Goal: Task Accomplishment & Management: Manage account settings

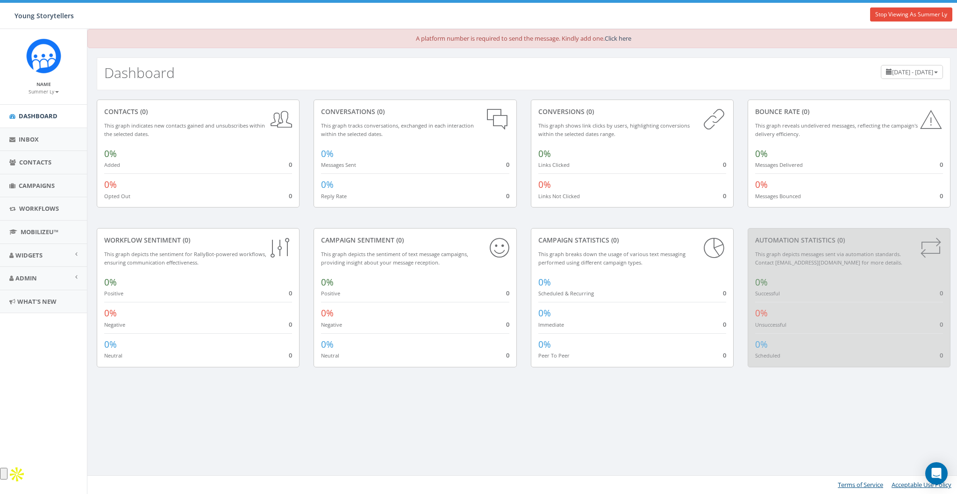
click at [335, 83] on div "Dashboard July 16, 2025 - October 14, 2025" at bounding box center [524, 73] width 854 height 33
click at [28, 114] on span "Dashboard" at bounding box center [38, 116] width 39 height 8
click at [32, 211] on span "Workflows" at bounding box center [39, 208] width 40 height 8
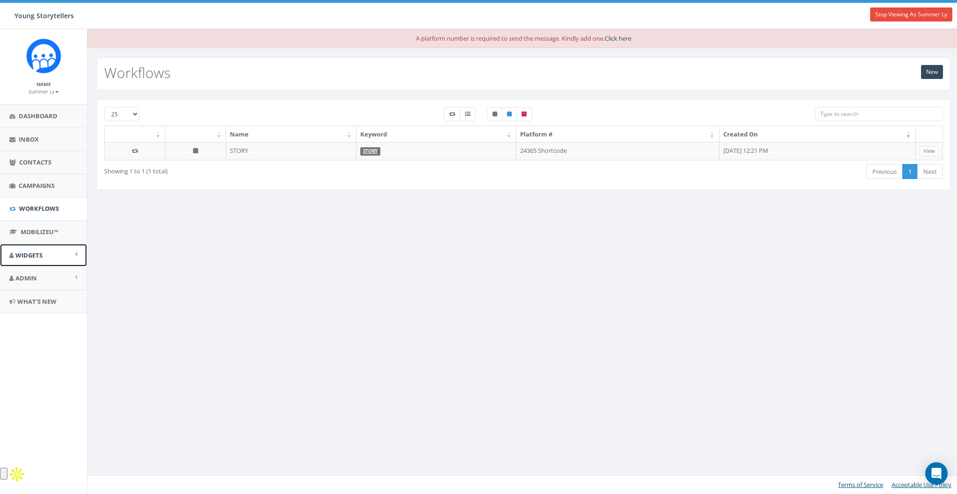
click at [29, 254] on span "Widgets" at bounding box center [28, 255] width 27 height 8
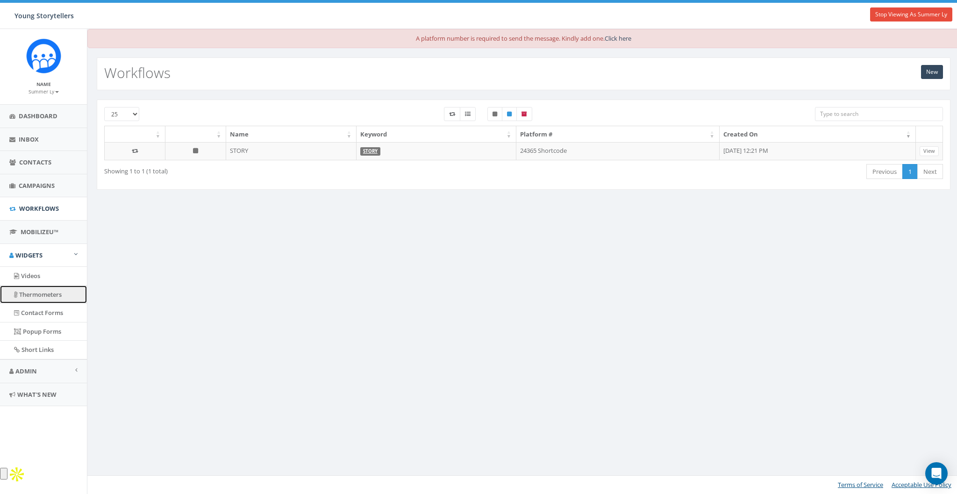
click at [37, 297] on link "Thermometers" at bounding box center [43, 294] width 87 height 18
click at [213, 251] on div "A platform number is required to send the message. Kindly add one. Click here N…" at bounding box center [523, 261] width 873 height 465
click at [232, 223] on div "A platform number is required to send the message. Kindly add one. Click here N…" at bounding box center [523, 261] width 873 height 465
click at [352, 256] on div "A platform number is required to send the message. Kindly add one. Click here N…" at bounding box center [523, 261] width 873 height 465
click at [35, 292] on link "Thermometers" at bounding box center [43, 294] width 87 height 18
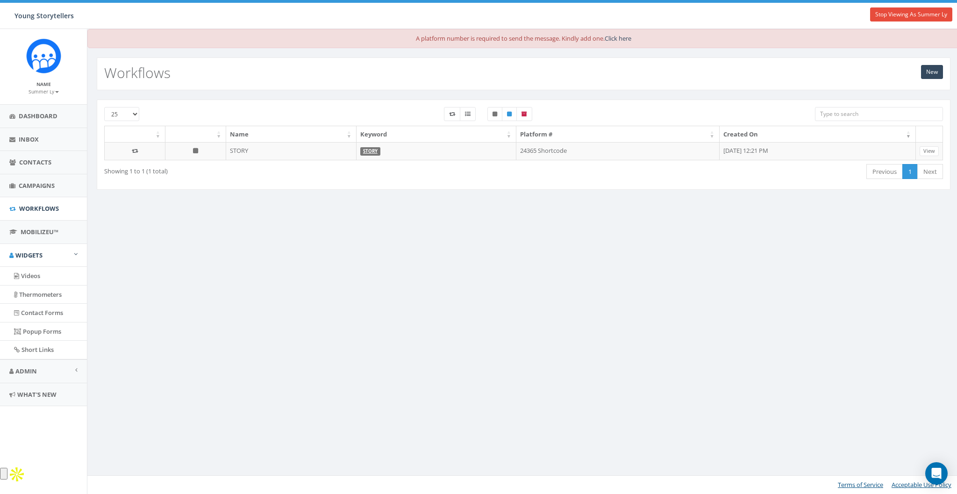
click at [202, 282] on div "A platform number is required to send the message. Kindly add one. Click here N…" at bounding box center [523, 261] width 873 height 465
click at [36, 107] on link "Dashboard" at bounding box center [43, 116] width 87 height 23
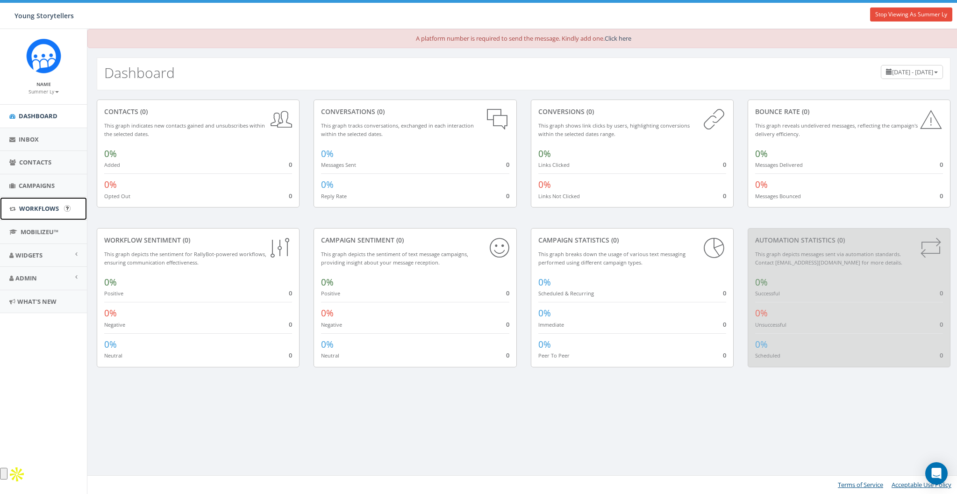
click at [34, 204] on span "Workflows" at bounding box center [39, 208] width 40 height 8
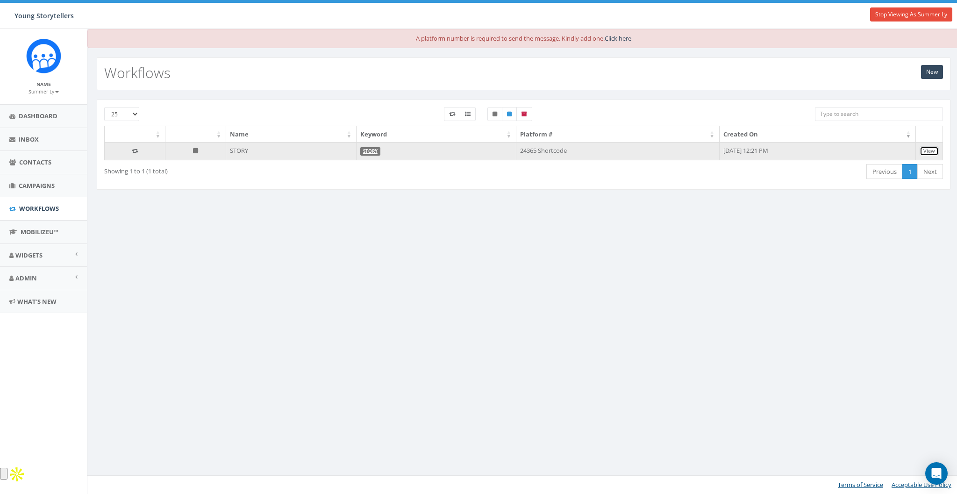
click at [931, 149] on link "View" at bounding box center [928, 151] width 19 height 10
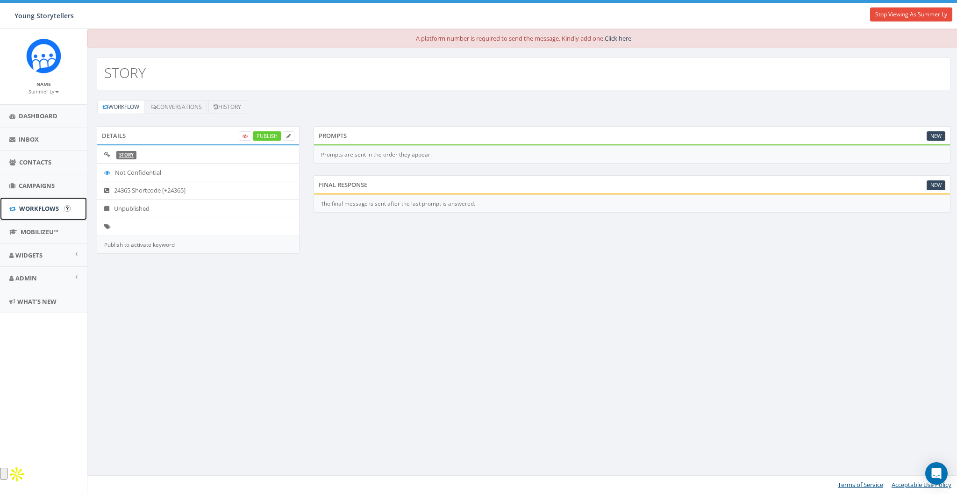
click at [32, 207] on span "Workflows" at bounding box center [39, 208] width 40 height 8
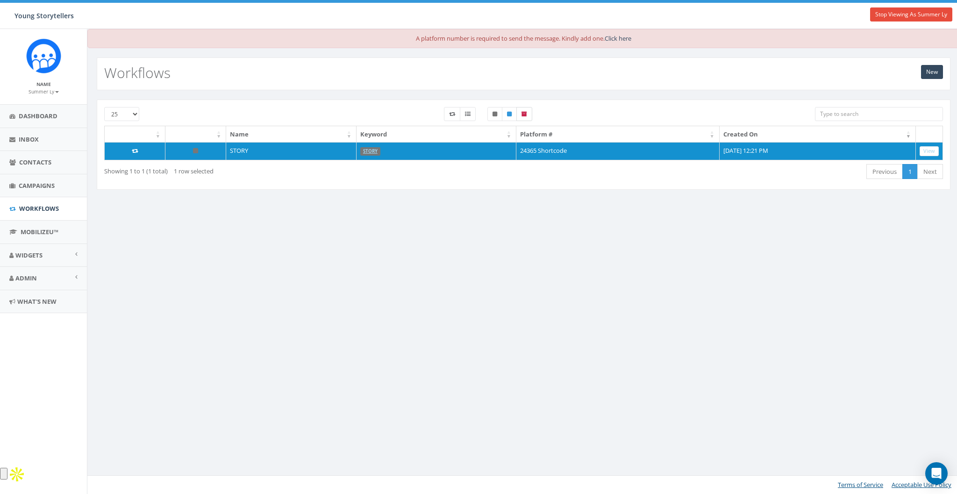
click at [521, 107] on label at bounding box center [524, 114] width 16 height 14
checkbox input "true"
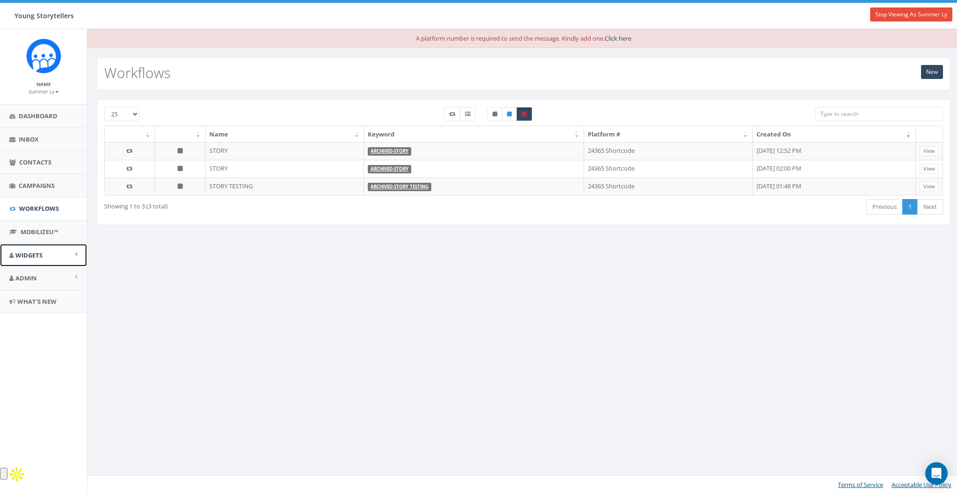
click at [24, 249] on link "Widgets" at bounding box center [43, 255] width 87 height 23
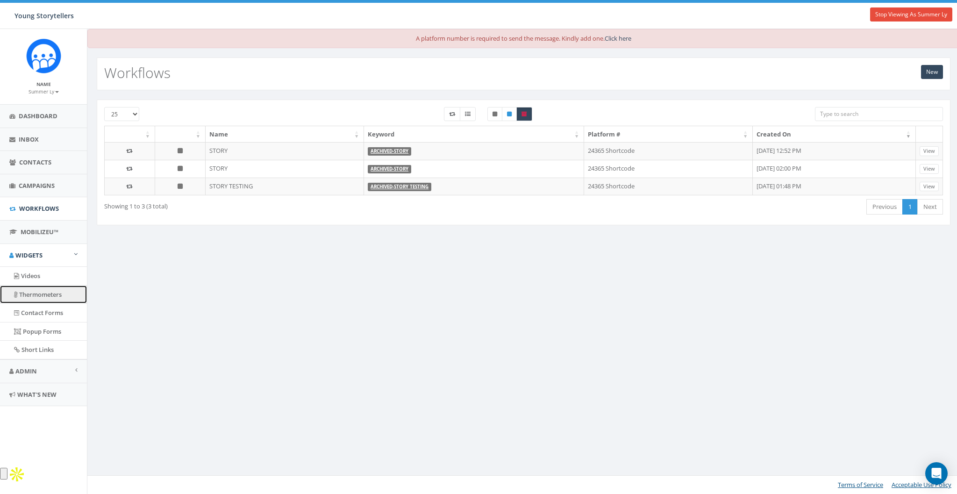
click at [37, 295] on link "Thermometers" at bounding box center [43, 294] width 87 height 18
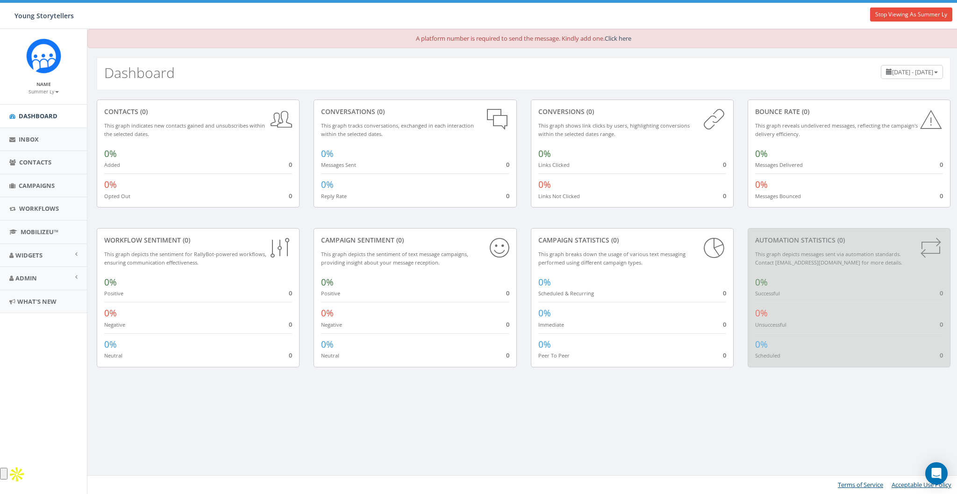
click at [946, 34] on div "A platform number is required to send the message. Kindly add one. Click here" at bounding box center [523, 38] width 872 height 19
click at [243, 396] on div "A platform number is required to send the message. Kindly add one. Click here D…" at bounding box center [523, 261] width 873 height 465
click at [25, 257] on span "Widgets" at bounding box center [28, 255] width 27 height 8
click at [40, 294] on link "Thermometers" at bounding box center [43, 294] width 87 height 18
click at [37, 211] on span "Workflows" at bounding box center [39, 208] width 40 height 8
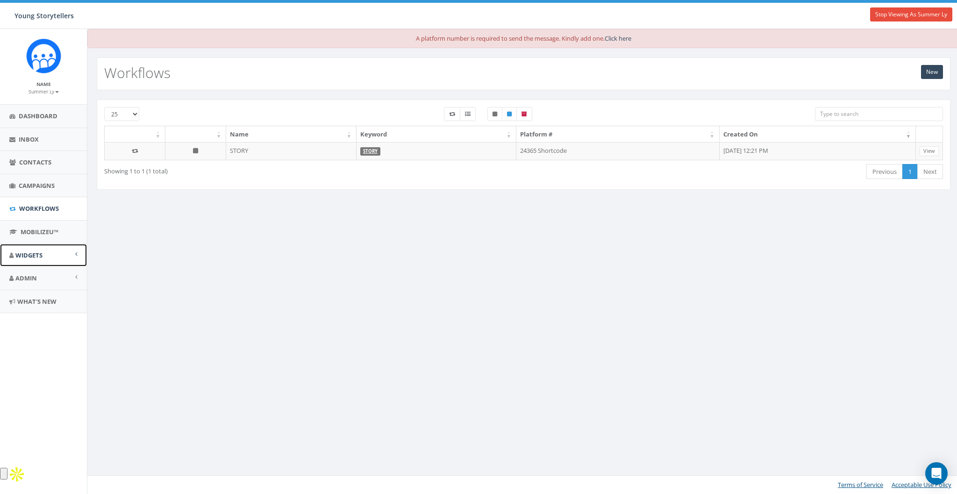
click at [29, 254] on span "Widgets" at bounding box center [28, 255] width 27 height 8
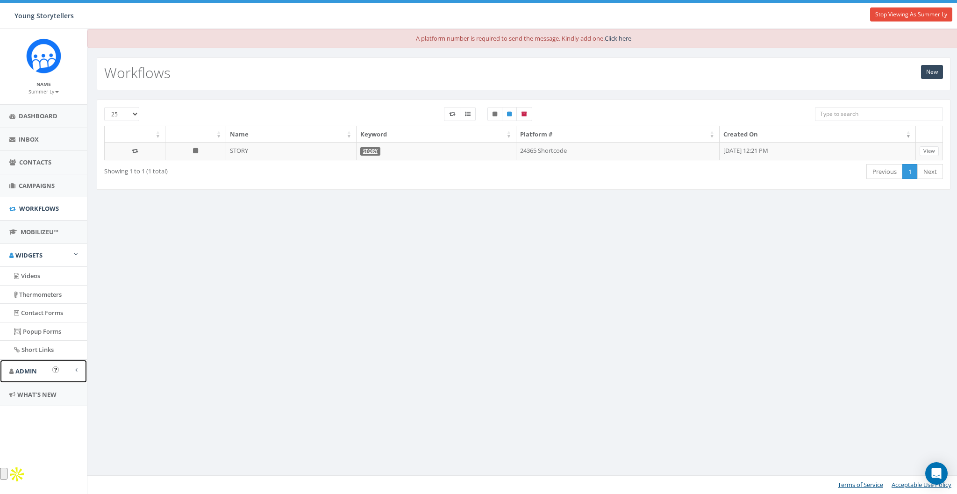
click at [67, 369] on link "Admin" at bounding box center [43, 371] width 87 height 23
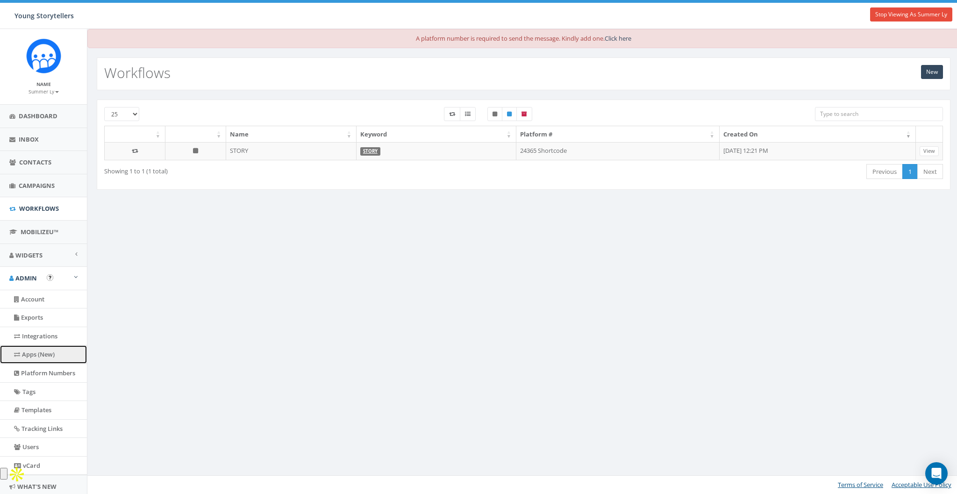
click at [65, 354] on link "Apps (New)" at bounding box center [43, 354] width 87 height 18
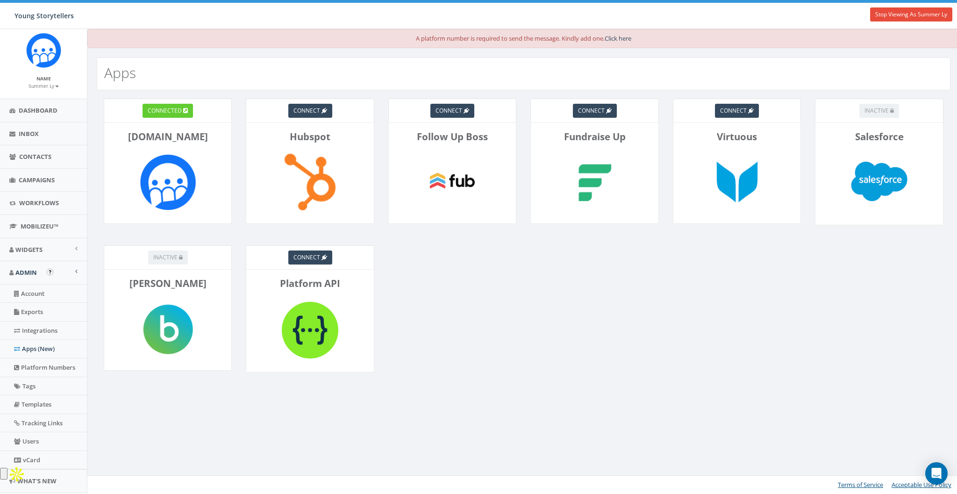
scroll to position [13, 0]
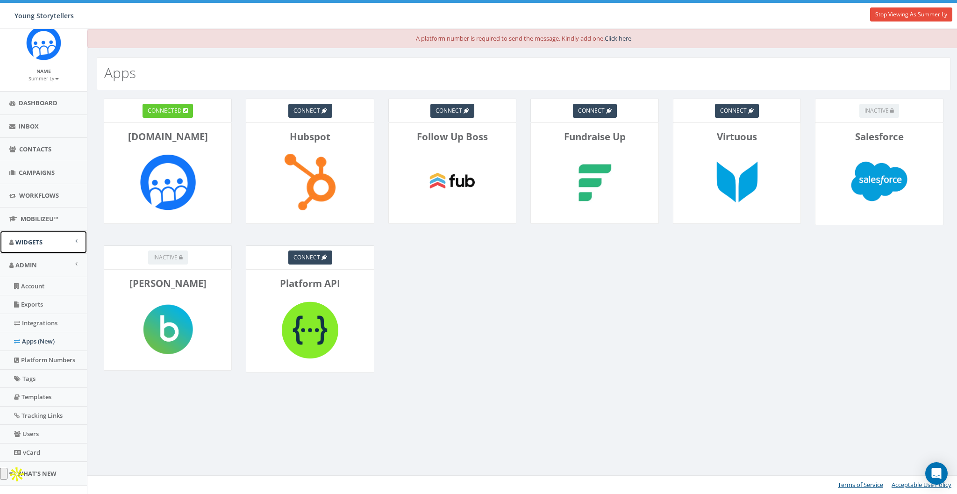
click at [33, 244] on span "Widgets" at bounding box center [28, 242] width 27 height 8
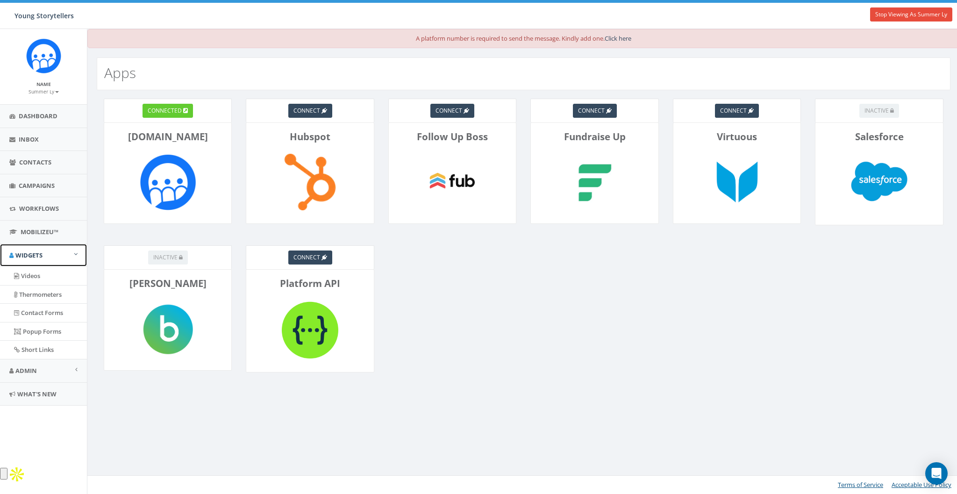
scroll to position [0, 0]
click at [34, 292] on link "Thermometers" at bounding box center [43, 294] width 87 height 18
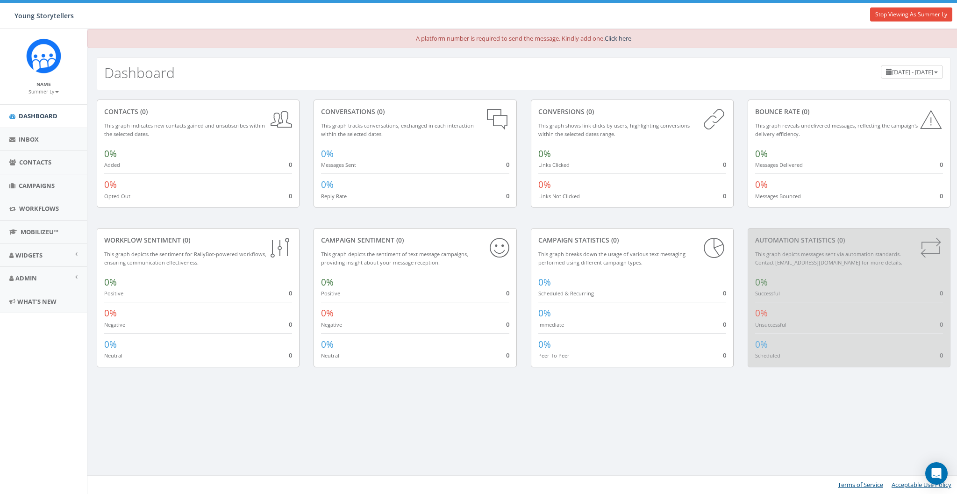
click at [883, 22] on div "Young Storytellers Stop Viewing As Summer Ly Young Storytellers Profile Sign Ou…" at bounding box center [478, 14] width 957 height 29
click at [884, 19] on link "Stop Viewing As Summer Ly" at bounding box center [911, 14] width 82 height 14
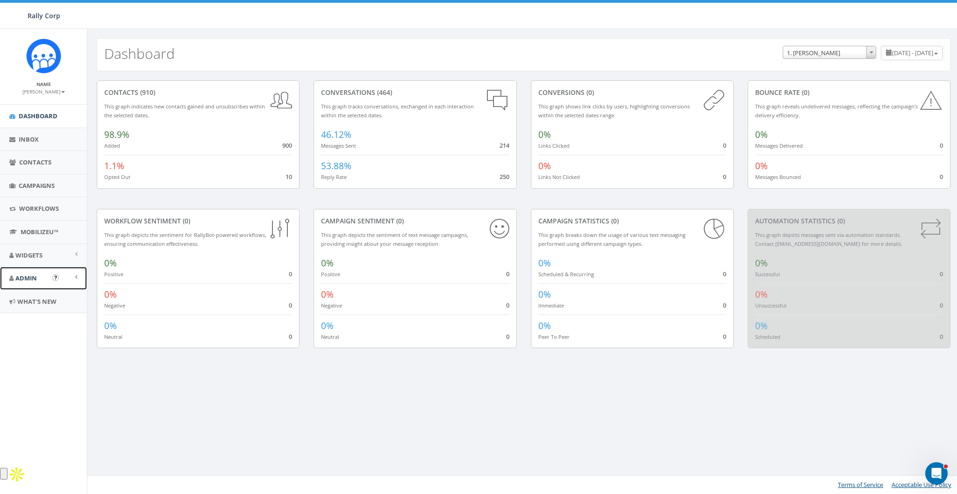
click at [14, 284] on link "Admin" at bounding box center [43, 278] width 87 height 23
